Goal: Book appointment/travel/reservation

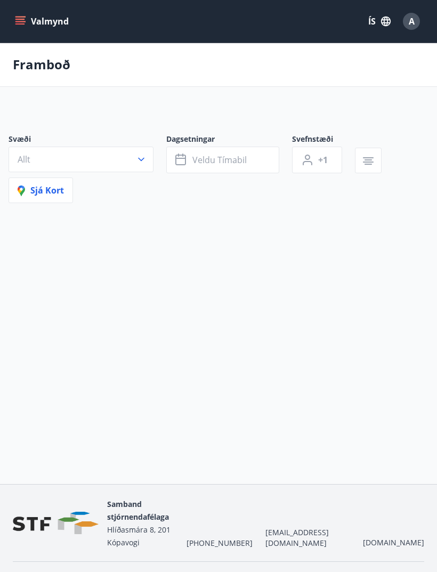
type input "*"
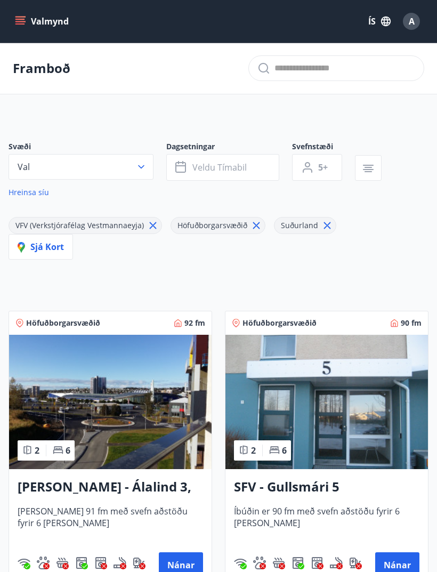
click at [255, 222] on icon at bounding box center [257, 226] width 12 height 12
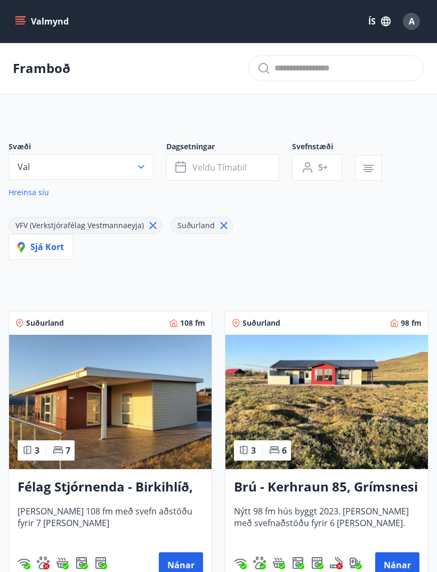
click at [139, 162] on icon "button" at bounding box center [141, 167] width 11 height 11
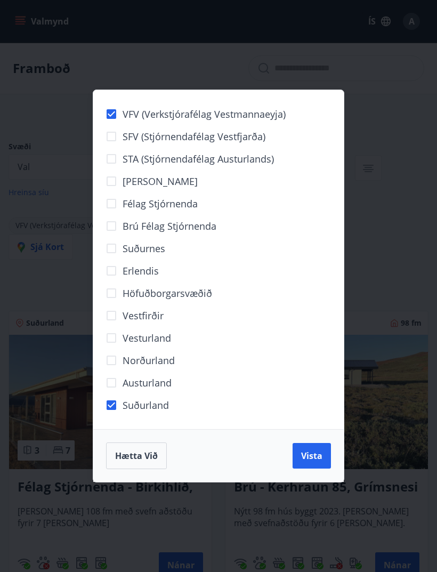
click at [163, 383] on span "Austurland" at bounding box center [147, 383] width 49 height 14
click at [164, 340] on span "Vesturland" at bounding box center [147, 338] width 49 height 14
click at [165, 363] on span "Norðurland" at bounding box center [149, 360] width 52 height 14
click at [305, 454] on span "Vista" at bounding box center [311, 456] width 21 height 12
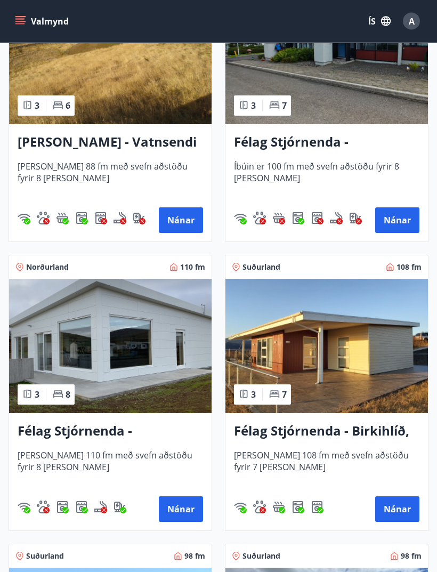
scroll to position [1818, 0]
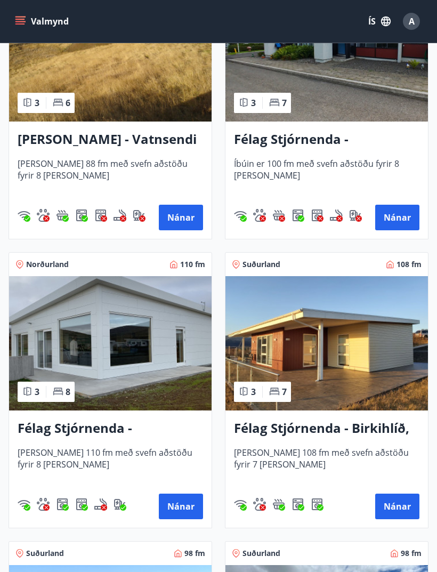
click at [50, 418] on div "Félag Stjórnenda - Hvassaland 7 [PERSON_NAME] 110 fm með svefn aðstöðu fyrir 8 …" at bounding box center [110, 468] width 203 height 117
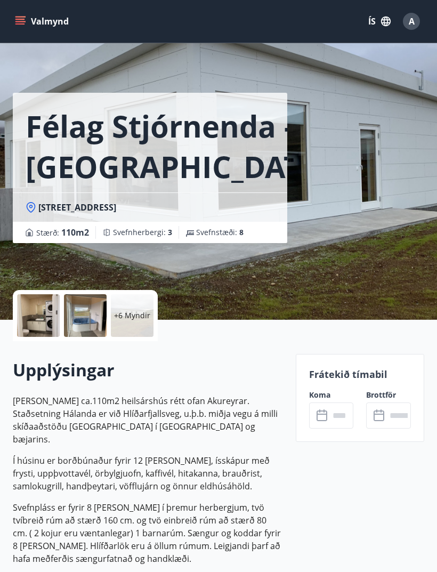
click at [125, 321] on div "+6 Myndir" at bounding box center [132, 315] width 43 height 43
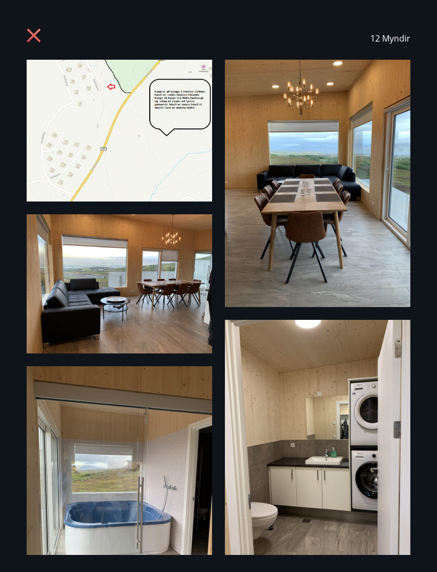
scroll to position [-4, 0]
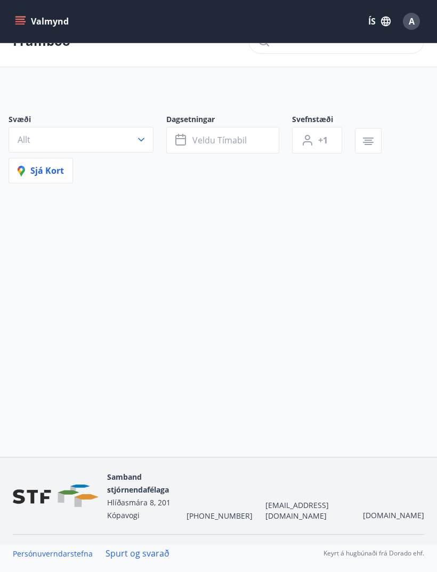
type input "*"
